Goal: Obtain resource: Obtain resource

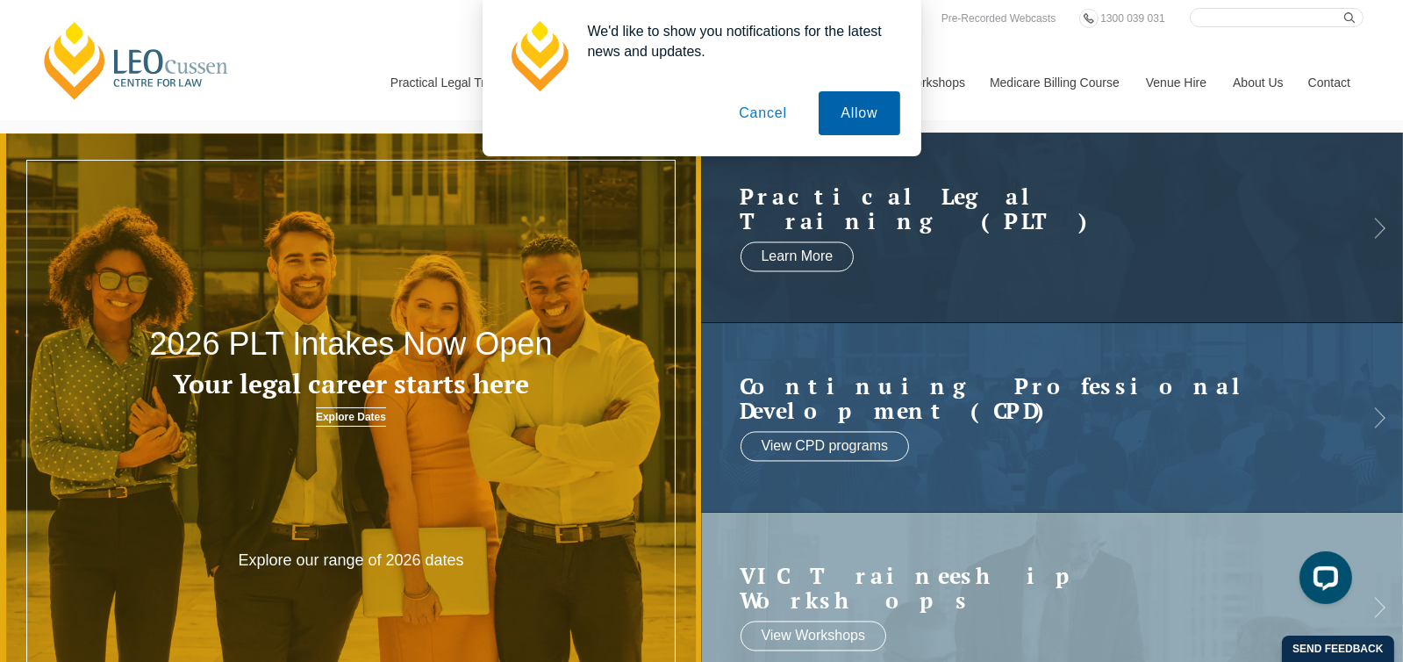
click at [846, 115] on button "Allow" at bounding box center [859, 113] width 81 height 44
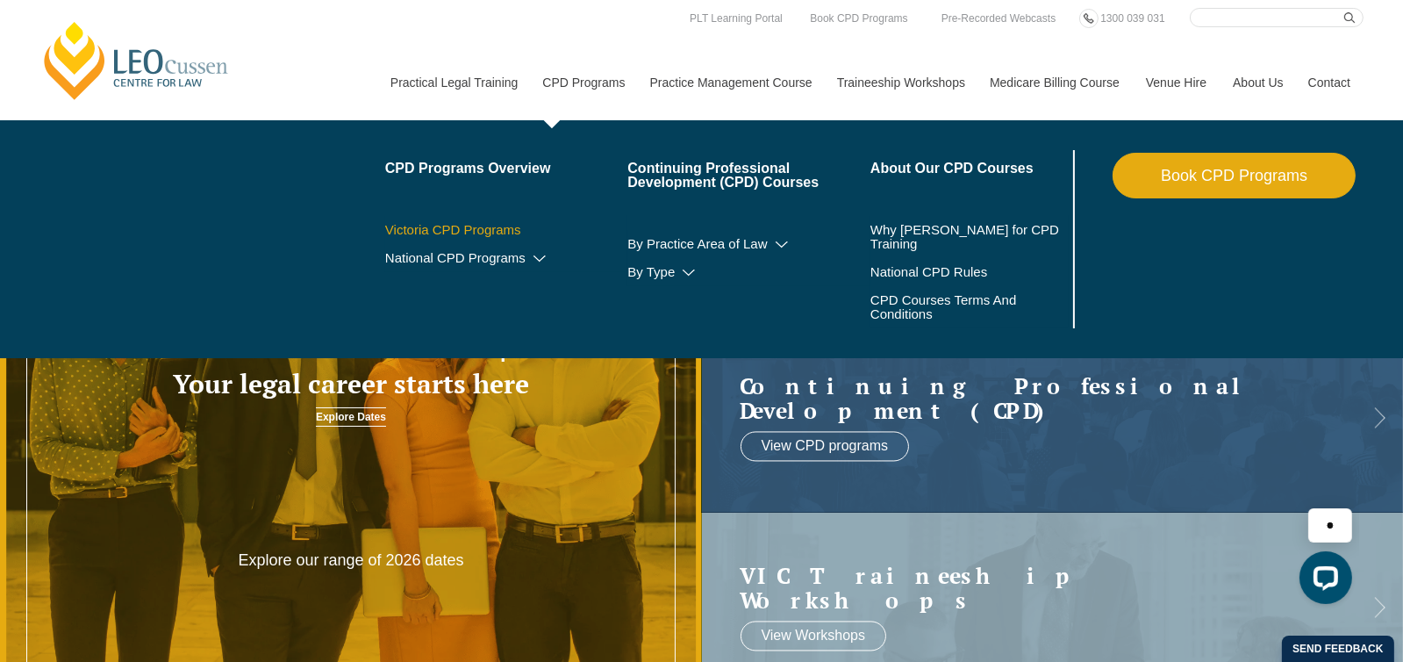
click at [496, 227] on link "Victoria CPD Programs" at bounding box center [506, 230] width 243 height 14
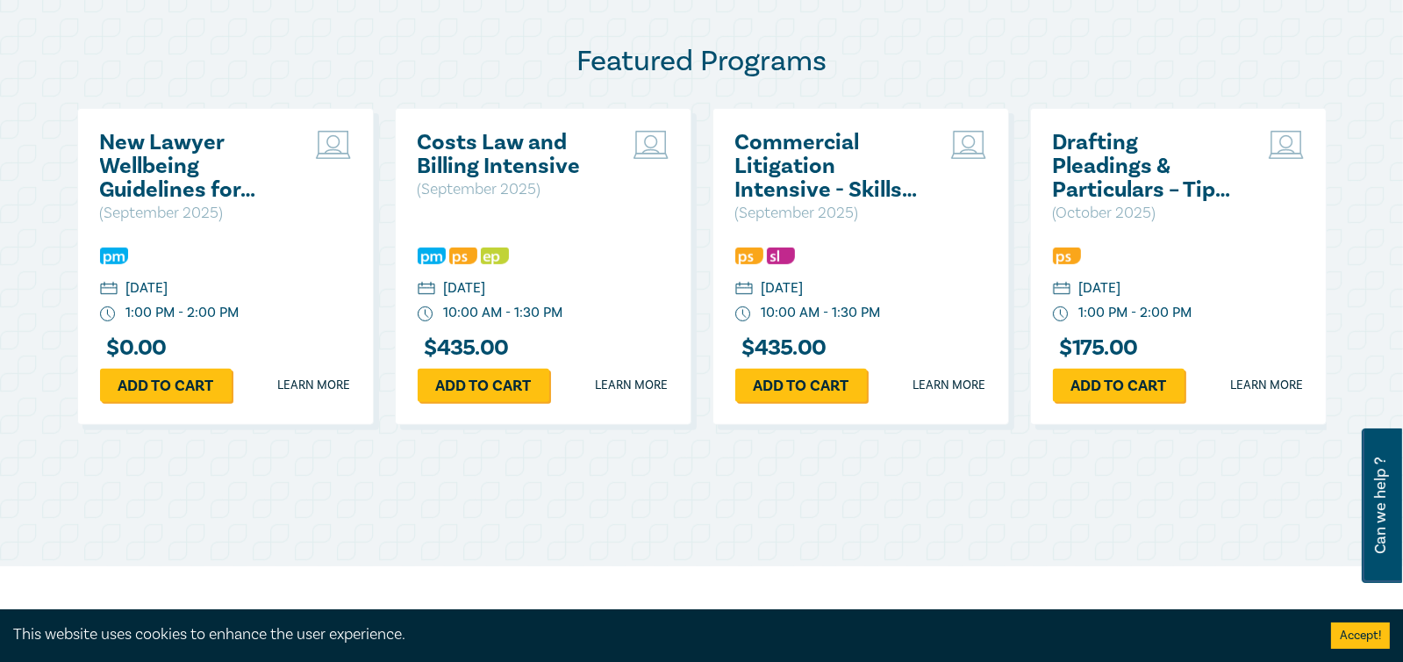
scroll to position [965, 0]
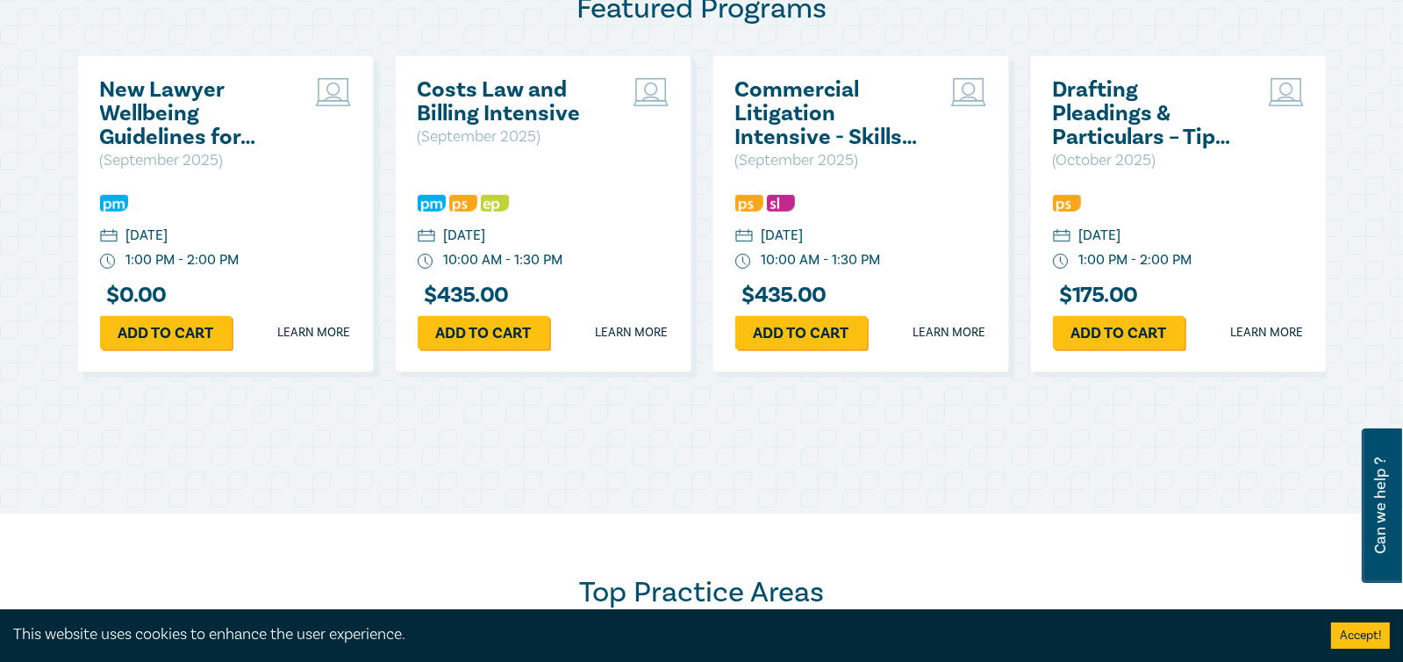
click at [171, 116] on h2 "New Lawyer Wellbeing Guidelines for Legal Workplaces" at bounding box center [194, 113] width 189 height 71
